Goal: Task Accomplishment & Management: Complete application form

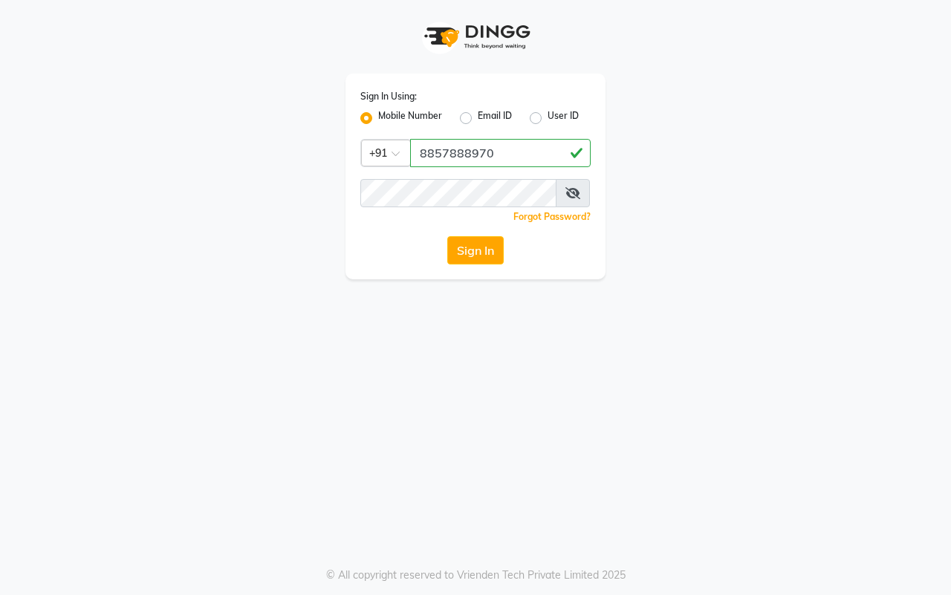
type input "8857888970"
click at [447, 236] on button "Sign In" at bounding box center [475, 250] width 56 height 28
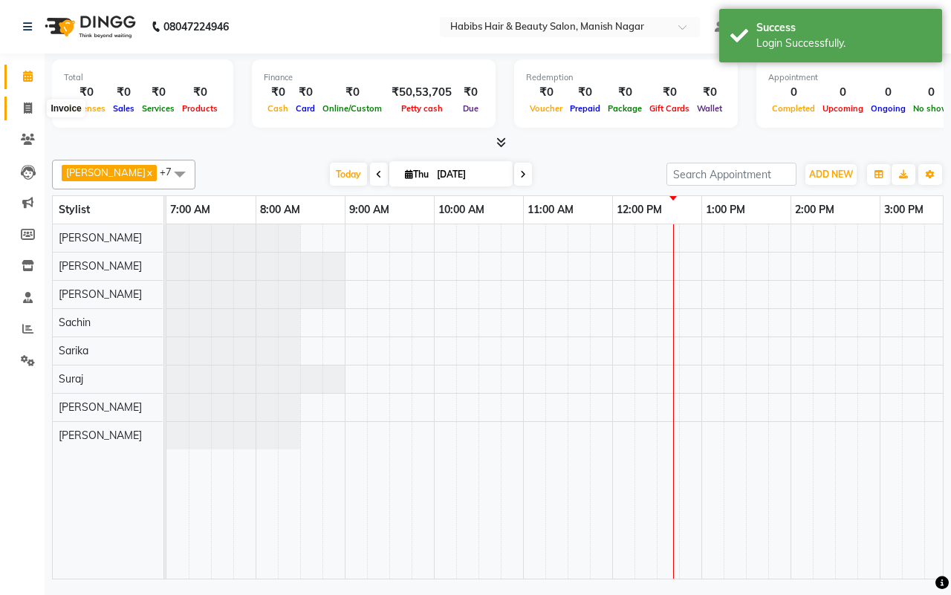
click at [27, 103] on icon at bounding box center [28, 108] width 8 height 11
select select "3804"
select select "service"
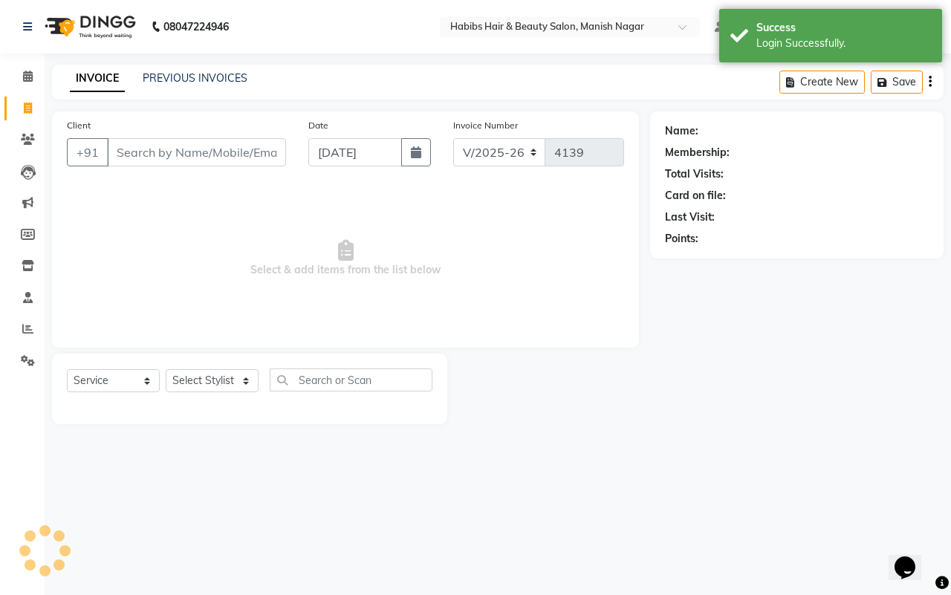
click at [143, 153] on input "Client" at bounding box center [196, 152] width 179 height 28
type input "9326628999"
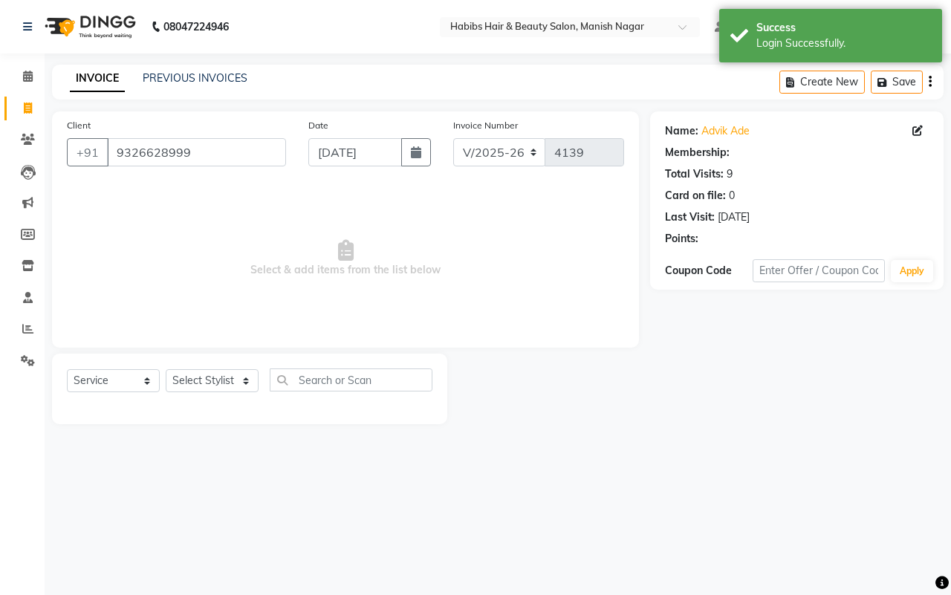
select select "1: Object"
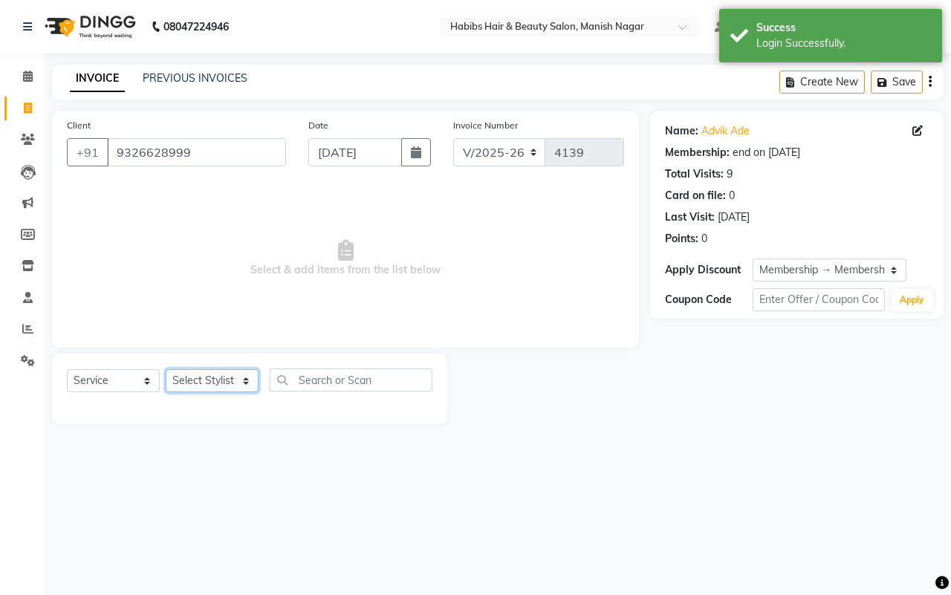
click at [212, 379] on select "Select Stylist [PERSON_NAME] [PERSON_NAME] [PERSON_NAME] [PERSON_NAME] Sachin […" at bounding box center [212, 380] width 93 height 23
select select "34633"
click at [166, 369] on select "Select Stylist [PERSON_NAME] [PERSON_NAME] [PERSON_NAME] [PERSON_NAME] Sachin […" at bounding box center [212, 380] width 93 height 23
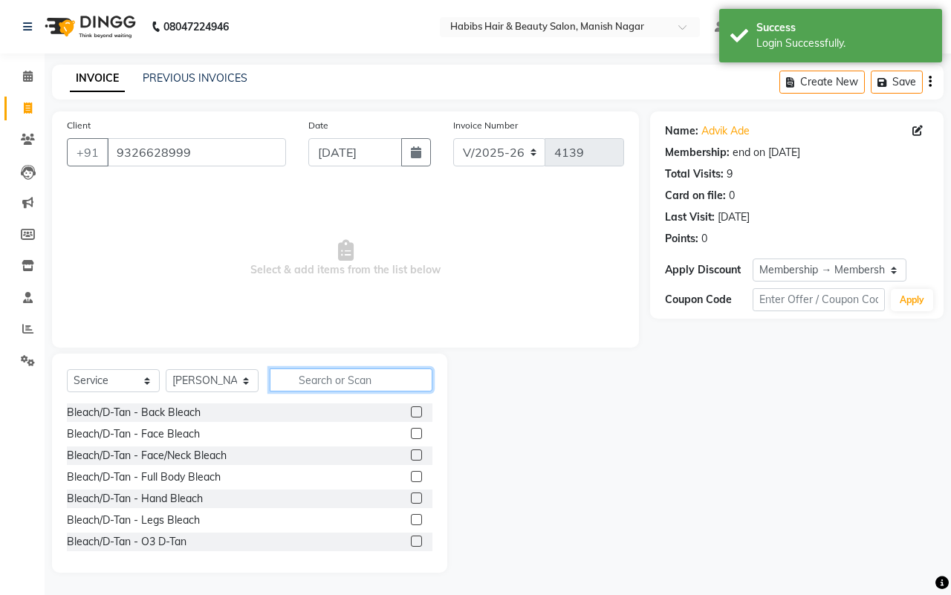
drag, startPoint x: 386, startPoint y: 389, endPoint x: 377, endPoint y: 383, distance: 10.7
click at [384, 388] on input "text" at bounding box center [351, 380] width 163 height 23
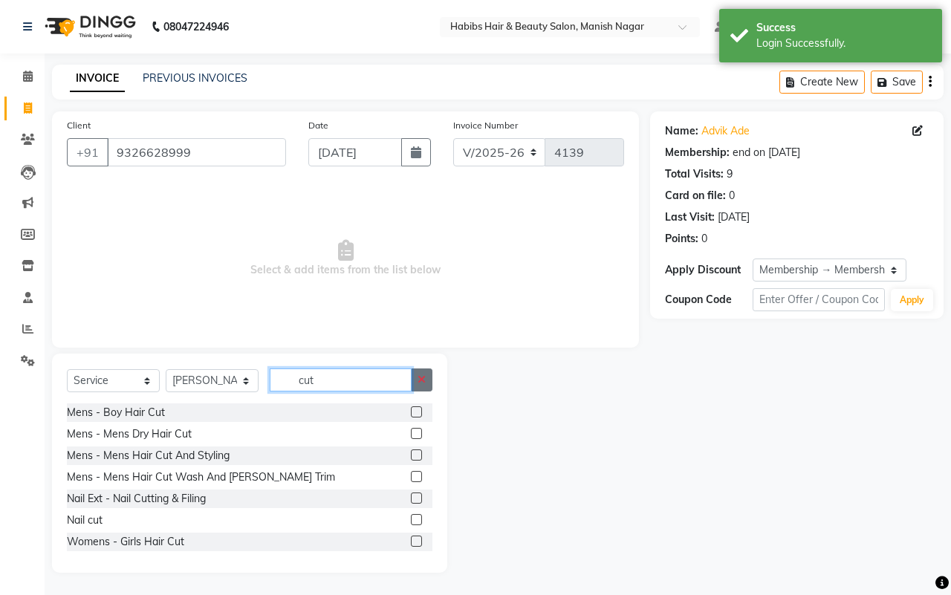
type input "cut"
click at [421, 379] on icon "button" at bounding box center [422, 379] width 8 height 10
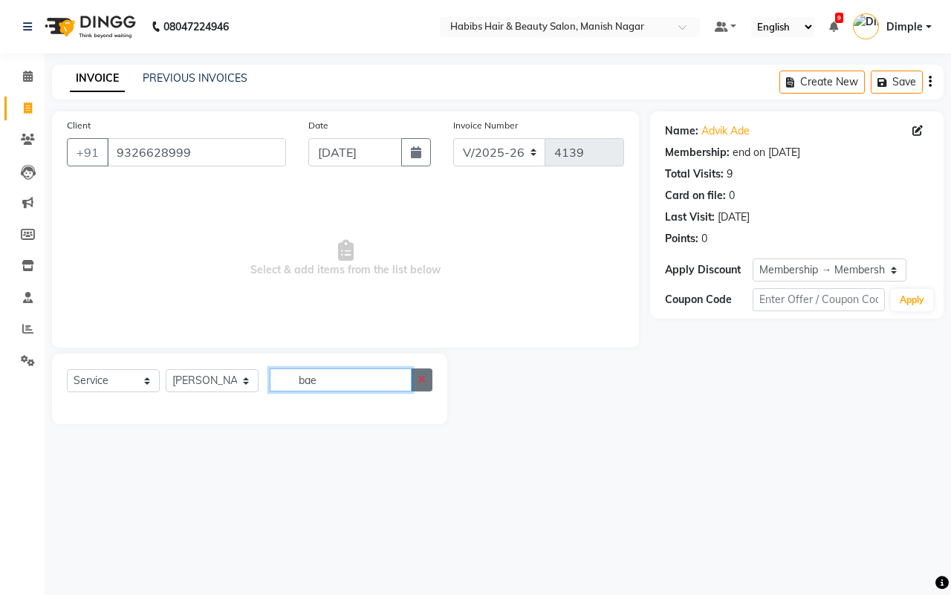
type input "bae"
click at [424, 381] on icon "button" at bounding box center [422, 379] width 8 height 10
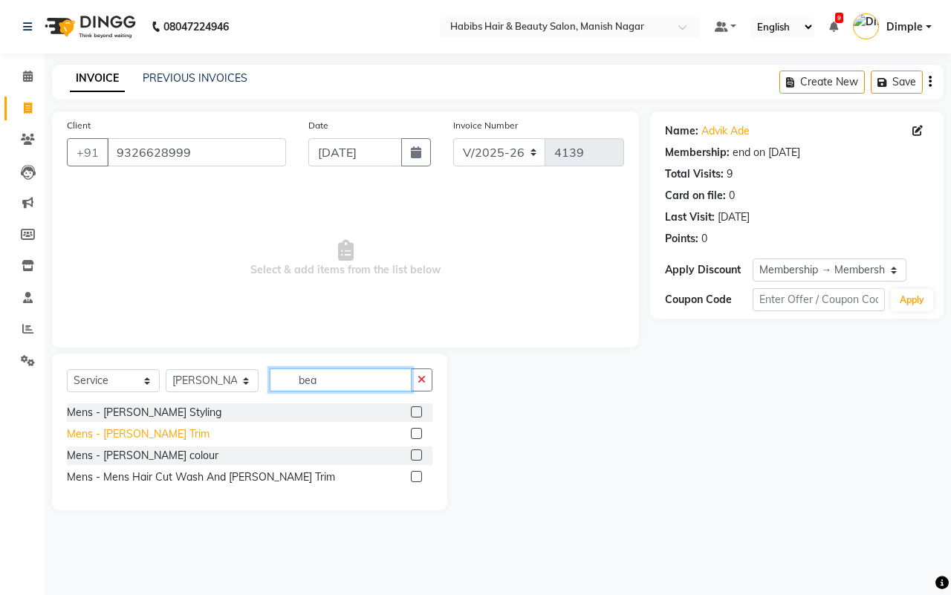
type input "bea"
click at [149, 433] on div "Mens - [PERSON_NAME] Trim" at bounding box center [138, 434] width 143 height 16
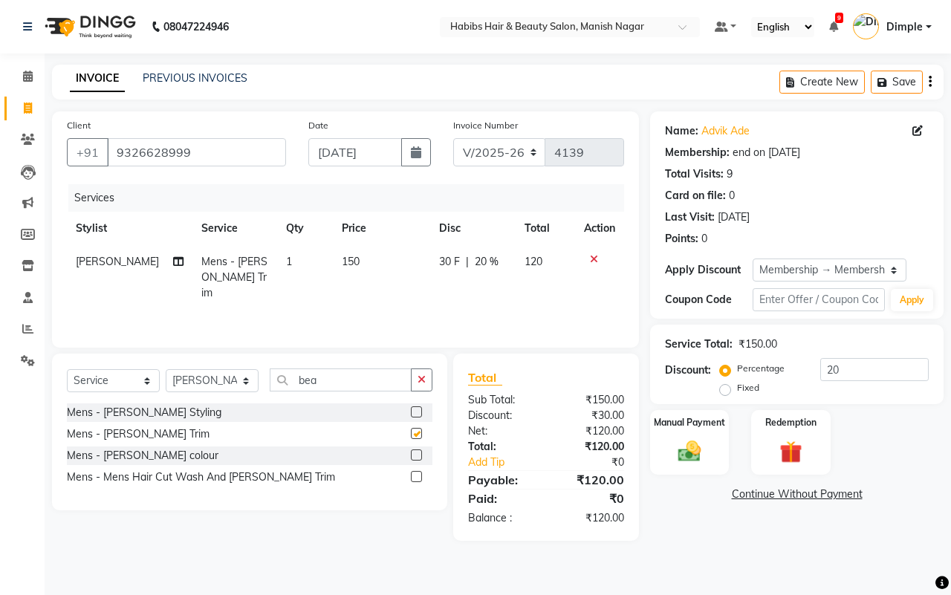
checkbox input "false"
click at [421, 381] on icon "button" at bounding box center [422, 379] width 8 height 10
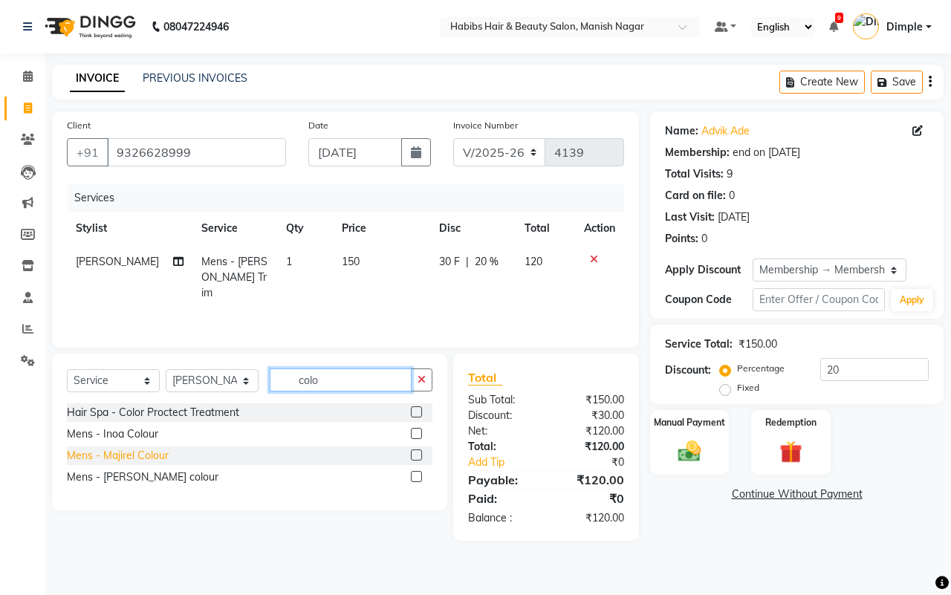
type input "colo"
click at [138, 455] on div "Mens - Majirel Colour" at bounding box center [118, 456] width 102 height 16
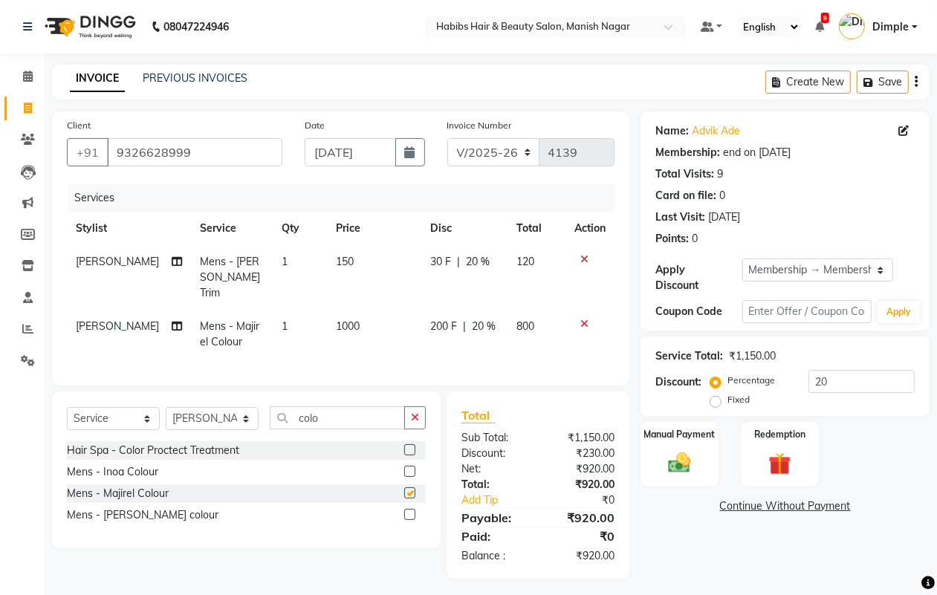
checkbox input "false"
click at [342, 319] on span "1000" at bounding box center [349, 325] width 24 height 13
select select "34633"
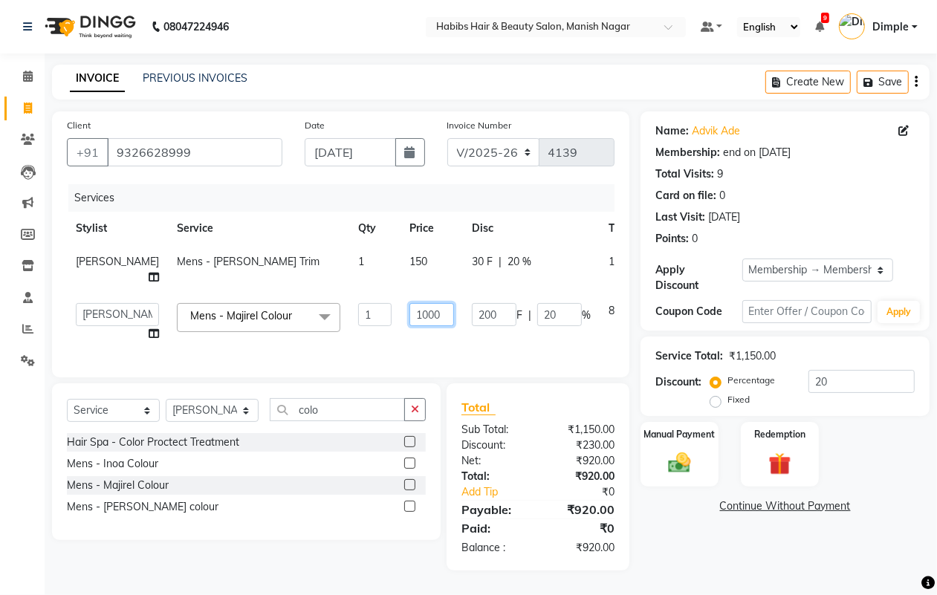
click at [409, 312] on input "1000" at bounding box center [431, 314] width 45 height 23
type input "1200"
click at [698, 461] on img at bounding box center [679, 463] width 37 height 27
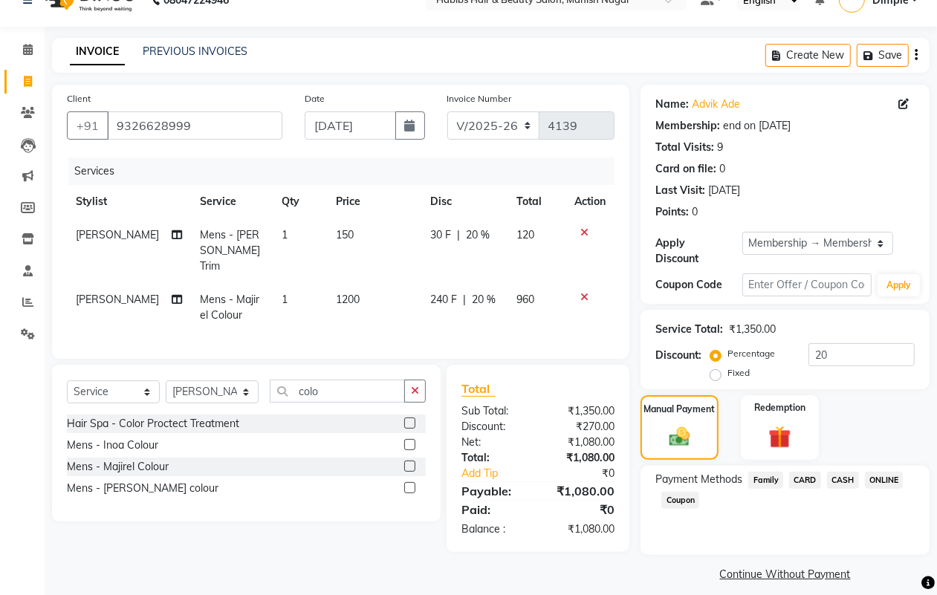
scroll to position [39, 0]
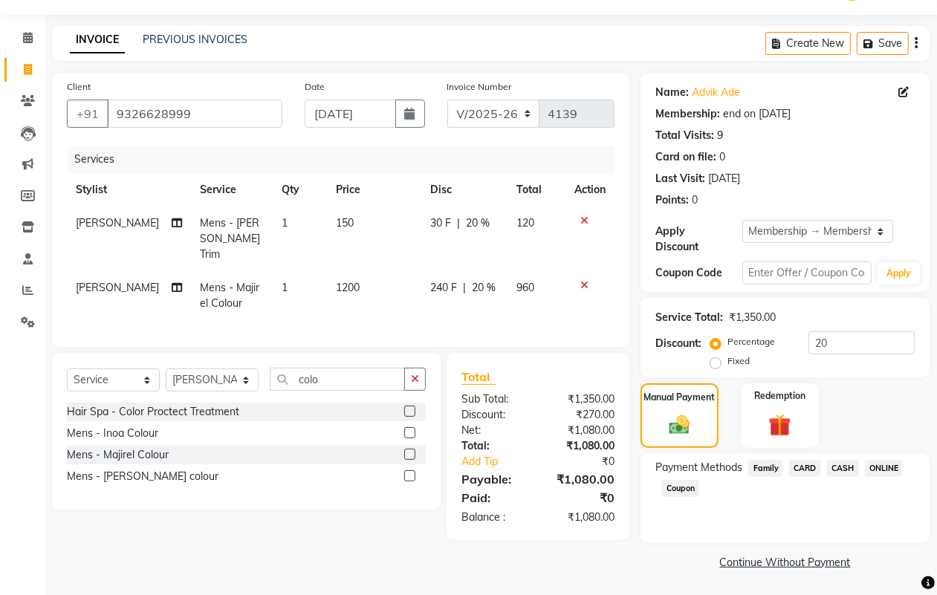
click at [884, 470] on span "ONLINE" at bounding box center [884, 468] width 39 height 17
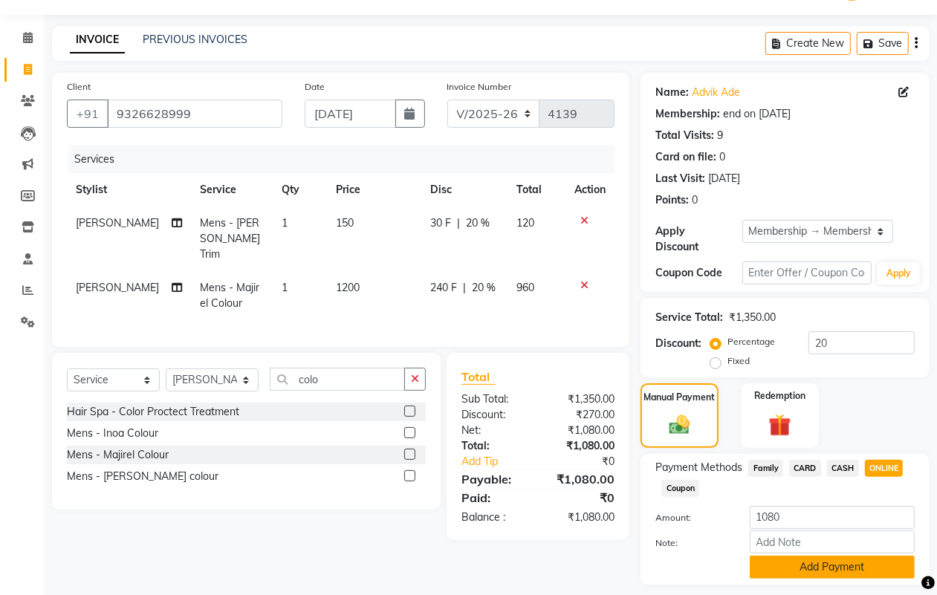
click at [803, 563] on button "Add Payment" at bounding box center [832, 567] width 165 height 23
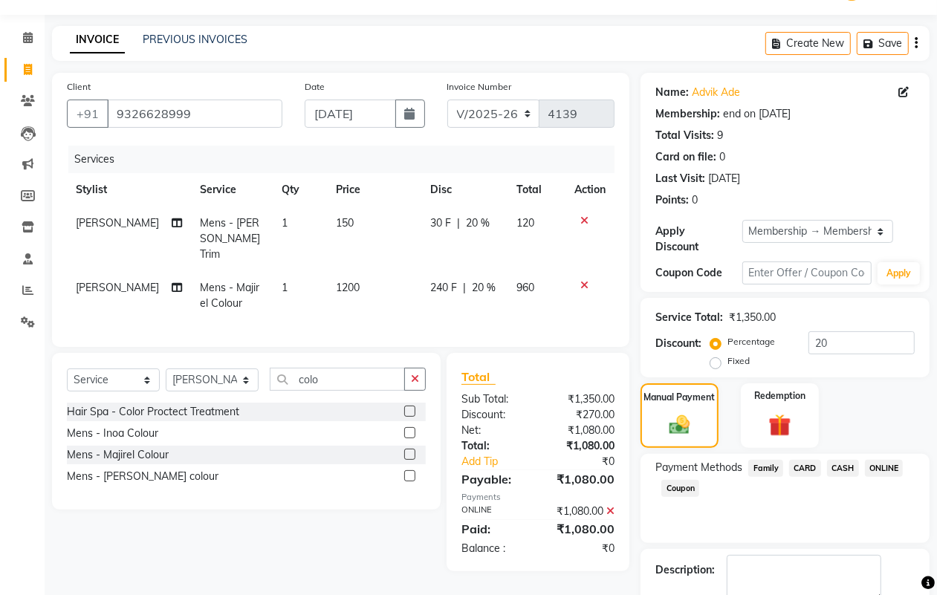
scroll to position [123, 0]
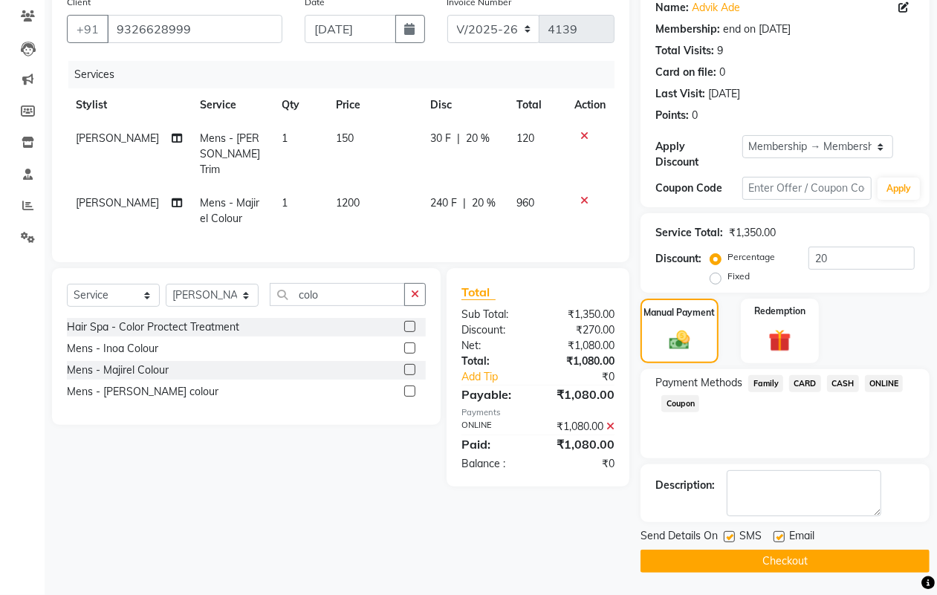
click at [803, 568] on button "Checkout" at bounding box center [784, 561] width 289 height 23
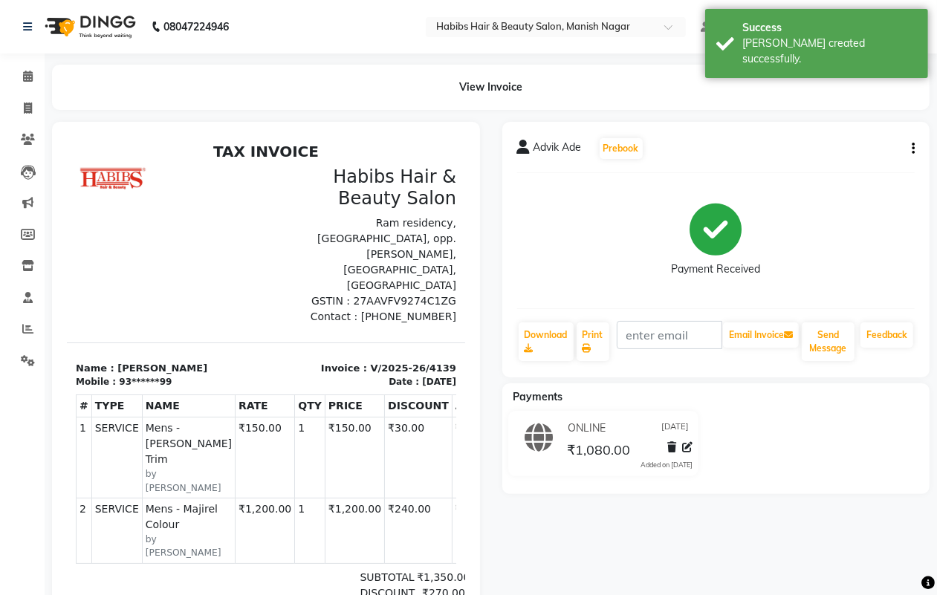
select select "service"
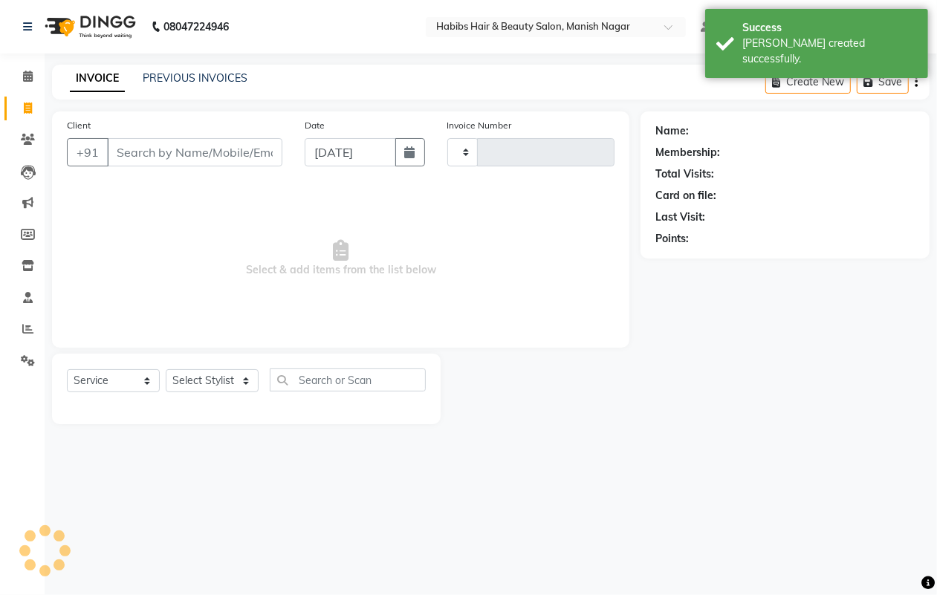
type input "4140"
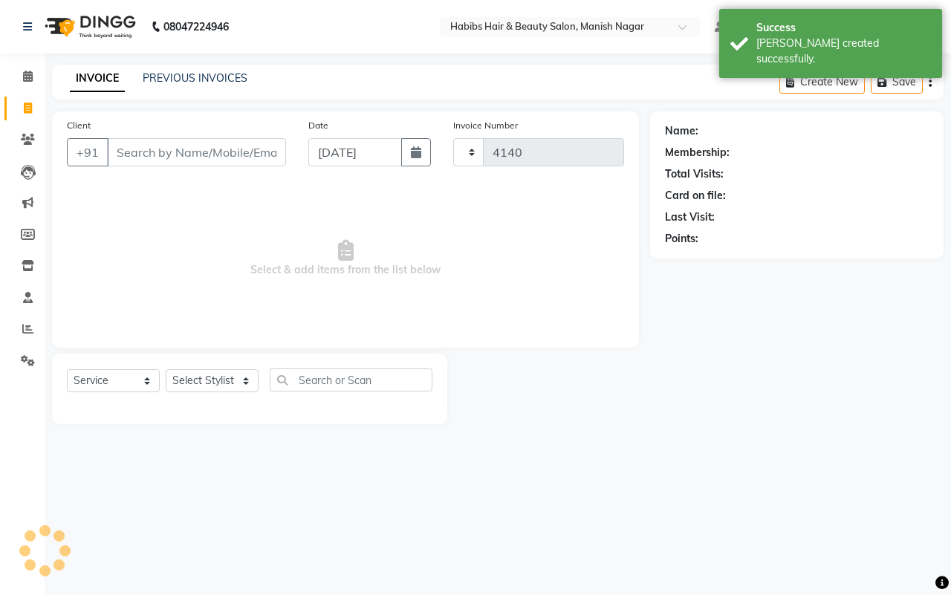
select select "3804"
click at [165, 77] on link "PREVIOUS INVOICES" at bounding box center [195, 77] width 105 height 13
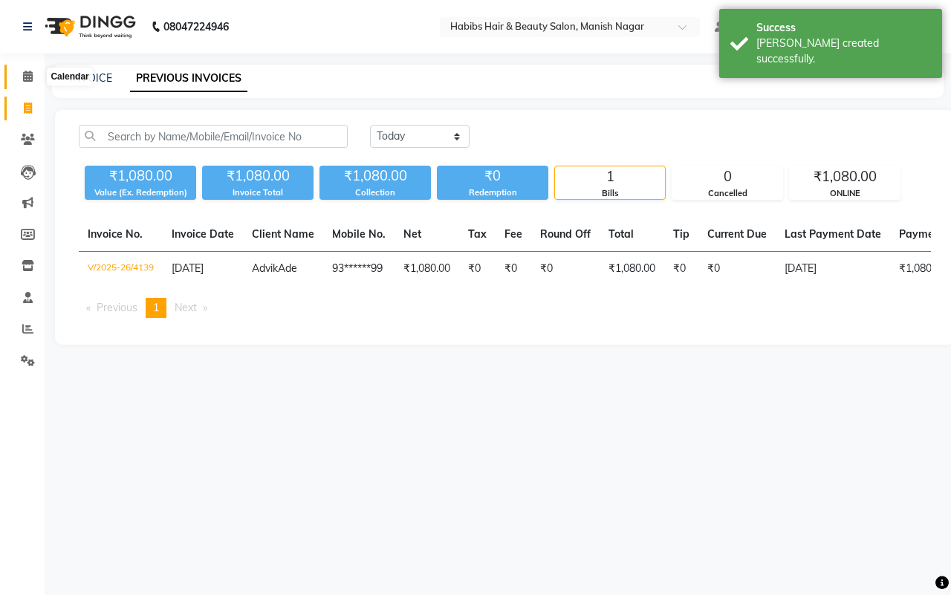
click at [30, 74] on icon at bounding box center [28, 76] width 10 height 11
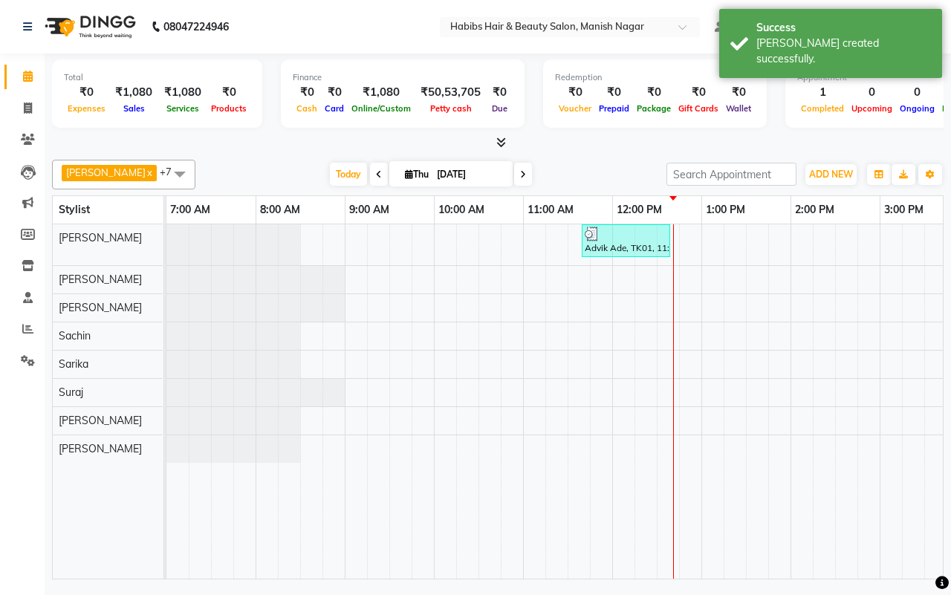
click at [235, 154] on div "[PERSON_NAME] x [PERSON_NAME] x Sachin x Sarika x [PERSON_NAME] x Suraj x [PERS…" at bounding box center [498, 367] width 892 height 426
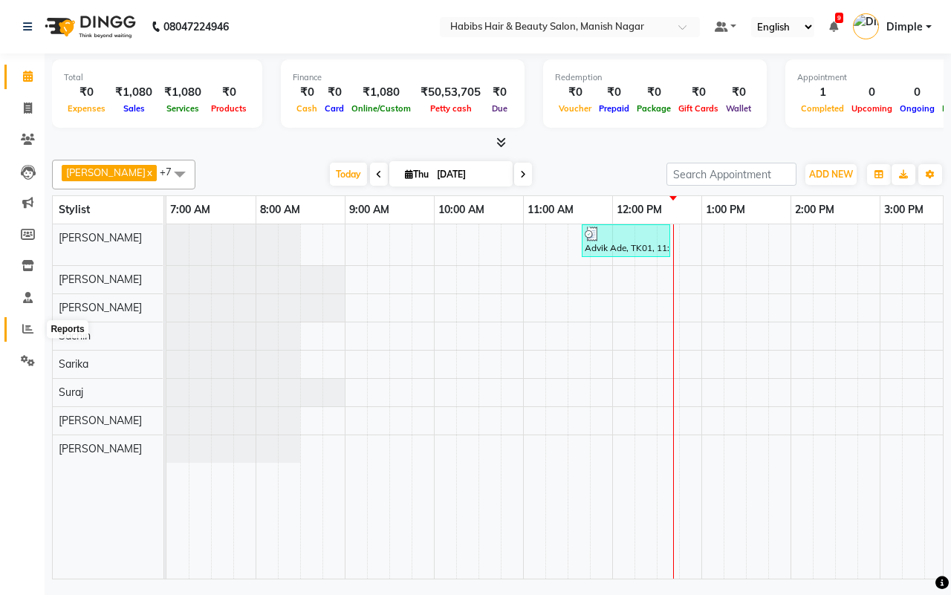
click at [26, 324] on icon at bounding box center [27, 328] width 11 height 11
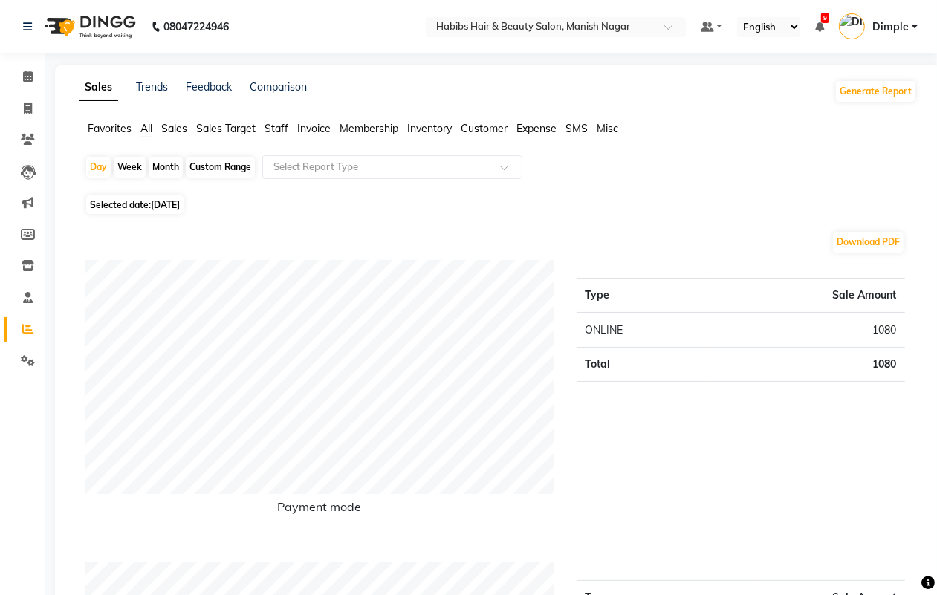
click at [171, 165] on div "Month" at bounding box center [166, 167] width 34 height 21
select select "9"
select select "2025"
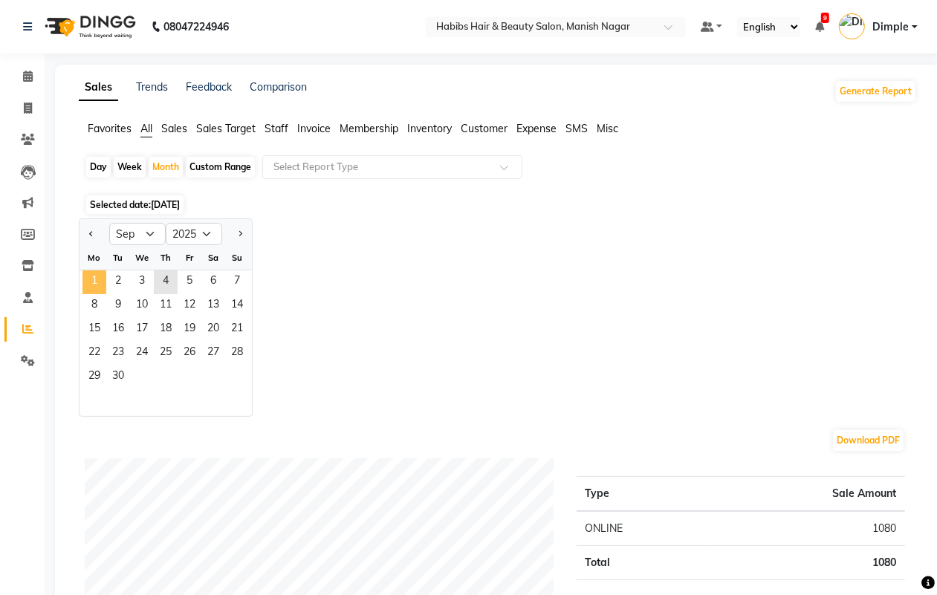
click at [99, 285] on span "1" at bounding box center [94, 282] width 24 height 24
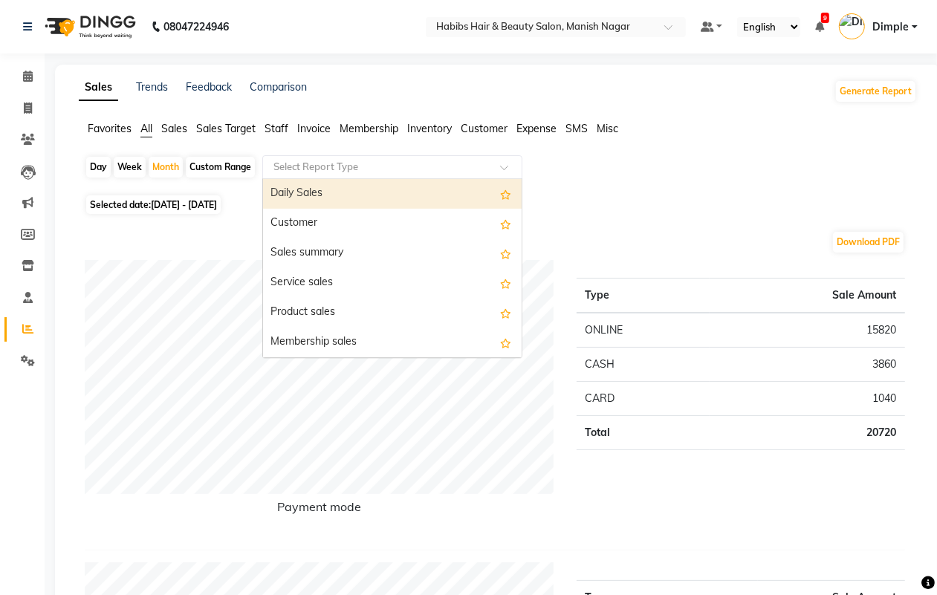
click at [400, 167] on input "text" at bounding box center [377, 167] width 214 height 15
click at [388, 192] on div "Daily Sales" at bounding box center [392, 194] width 259 height 30
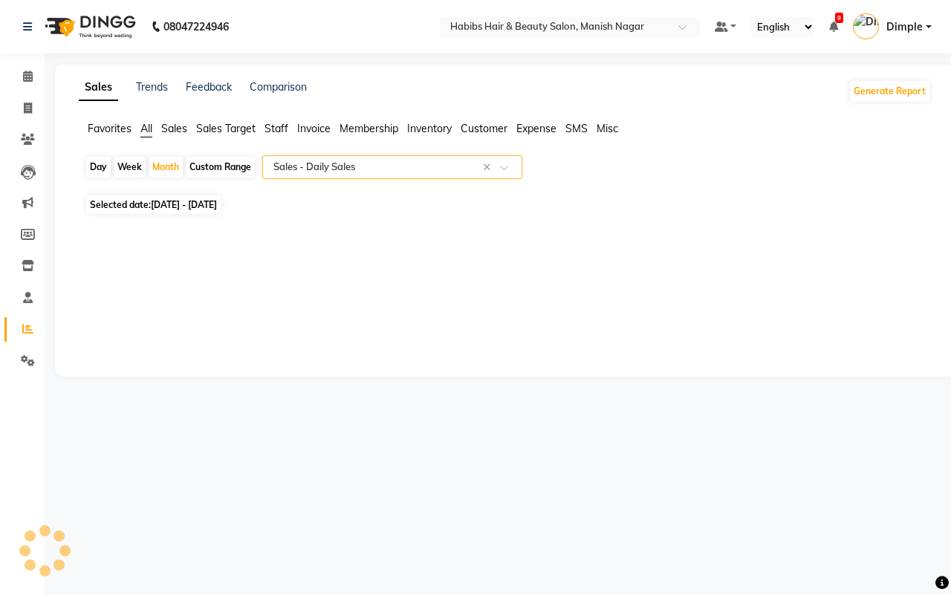
select select "full_report"
select select "csv"
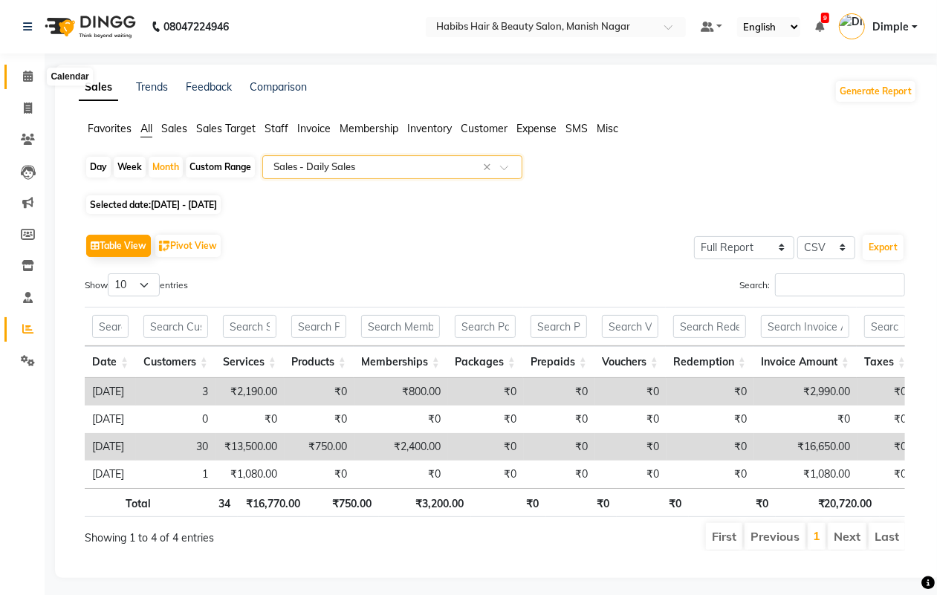
click at [31, 72] on icon at bounding box center [28, 76] width 10 height 11
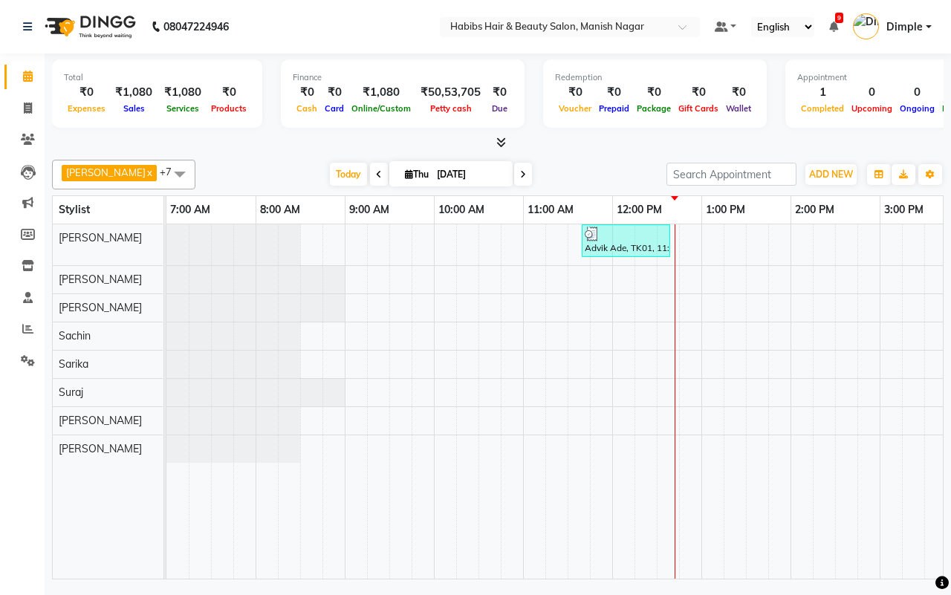
click at [585, 161] on div "[PERSON_NAME] x [PERSON_NAME] x Sachin x Sarika x [PERSON_NAME] x Suraj x [PERS…" at bounding box center [498, 175] width 892 height 30
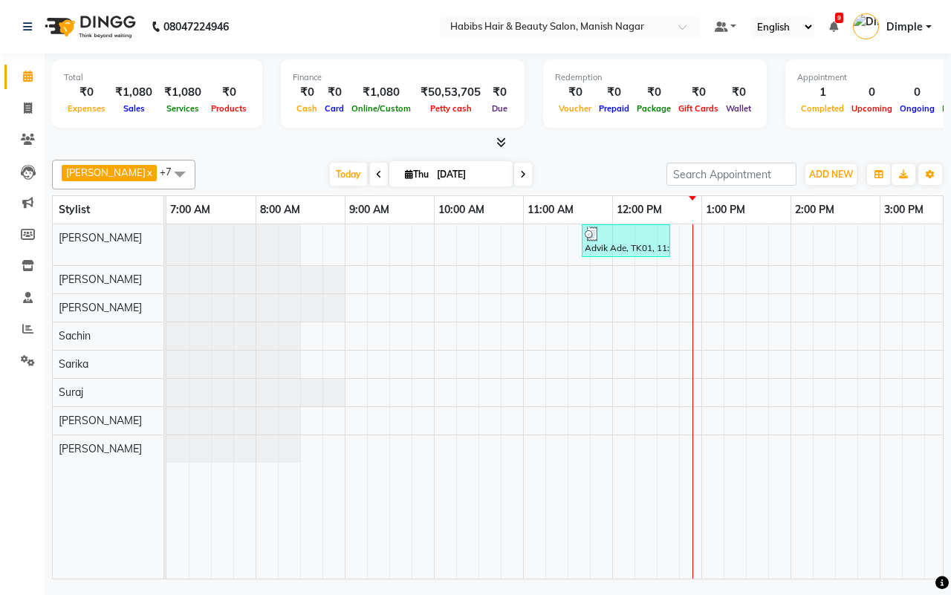
click at [602, 158] on div "[PERSON_NAME] x [PERSON_NAME] x Sachin x Sarika x [PERSON_NAME] x Suraj x [PERS…" at bounding box center [498, 367] width 892 height 426
